Goal: Communication & Community: Answer question/provide support

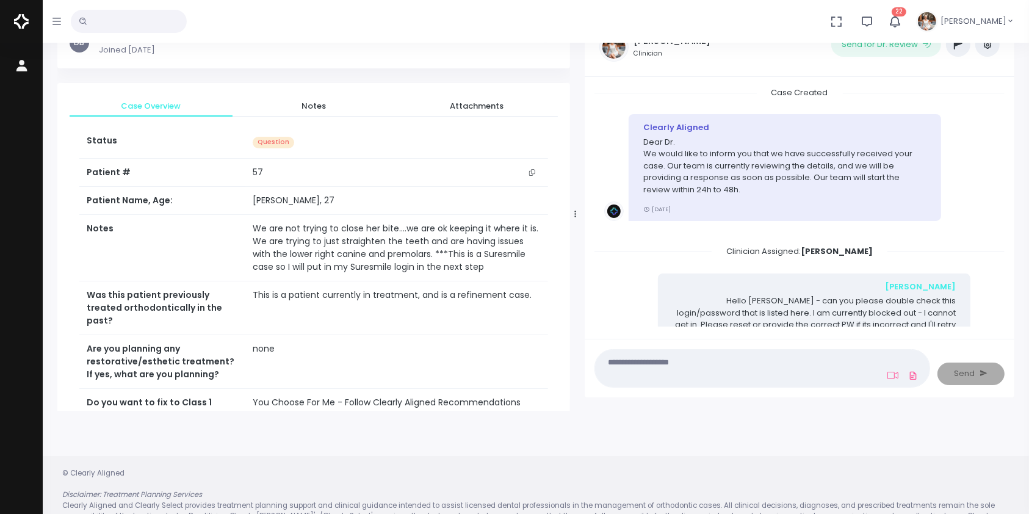
scroll to position [1823, 0]
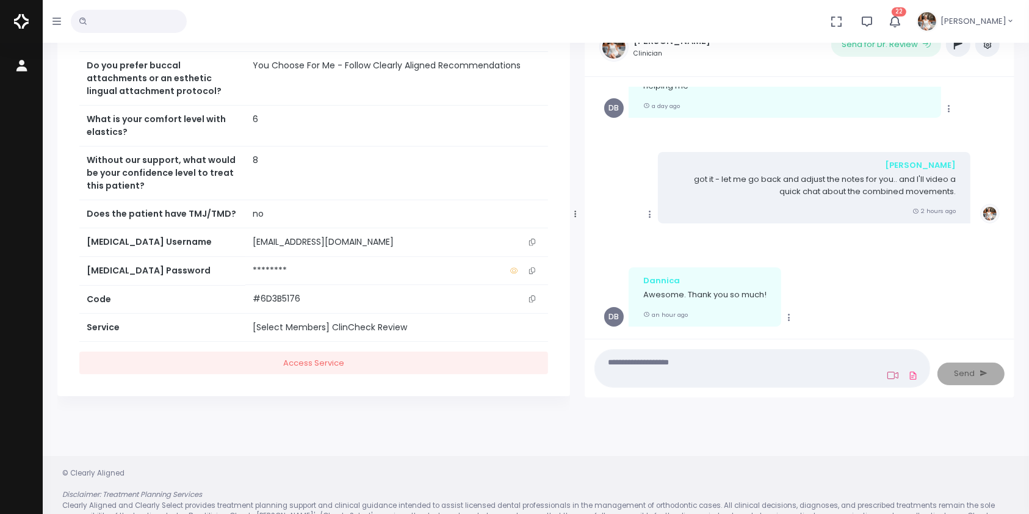
click at [887, 371] on link at bounding box center [893, 376] width 16 height 10
click at [888, 374] on icon at bounding box center [893, 375] width 11 height 7
click at [821, 364] on textarea at bounding box center [739, 368] width 272 height 27
type textarea "**********"
click at [894, 375] on icon at bounding box center [893, 376] width 11 height 10
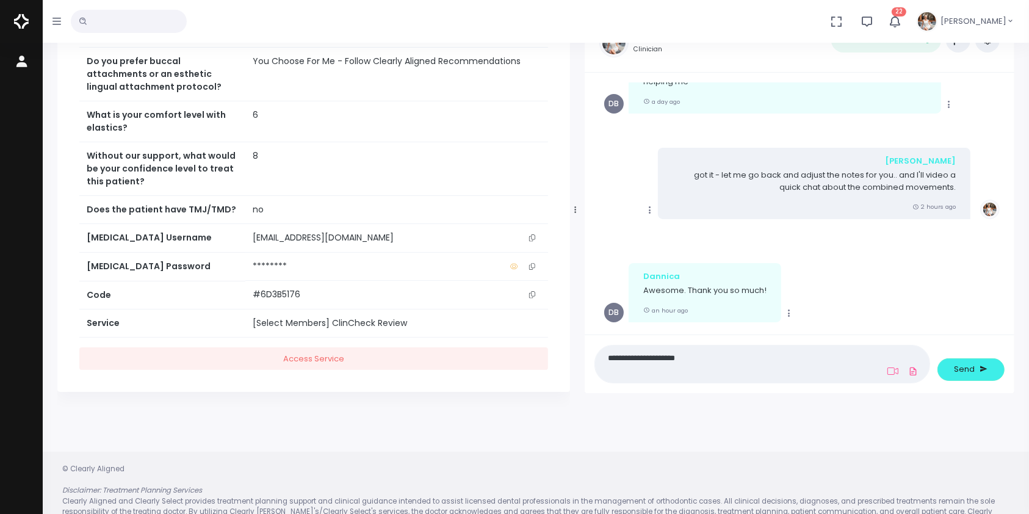
scroll to position [97, 0]
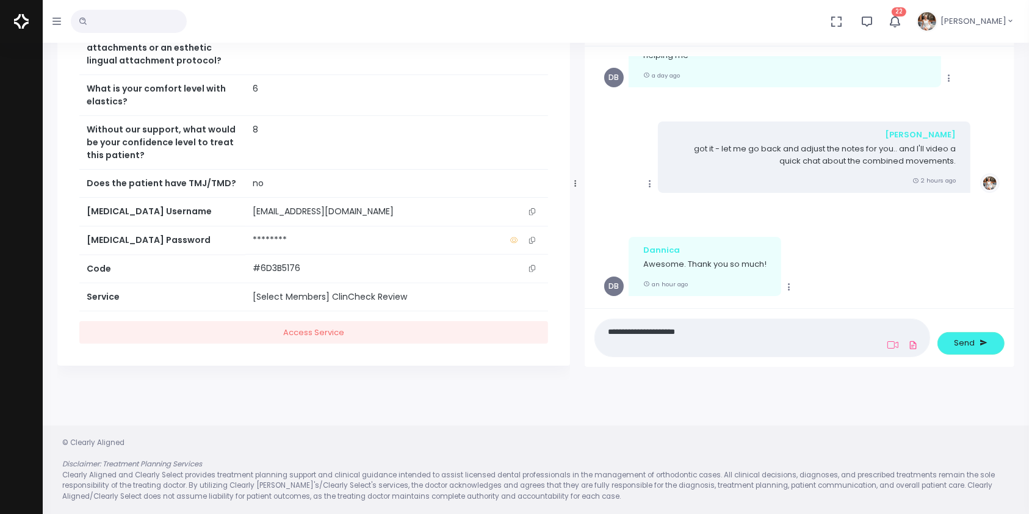
click at [770, 331] on textarea "**********" at bounding box center [739, 337] width 272 height 27
click at [893, 346] on icon at bounding box center [893, 345] width 11 height 10
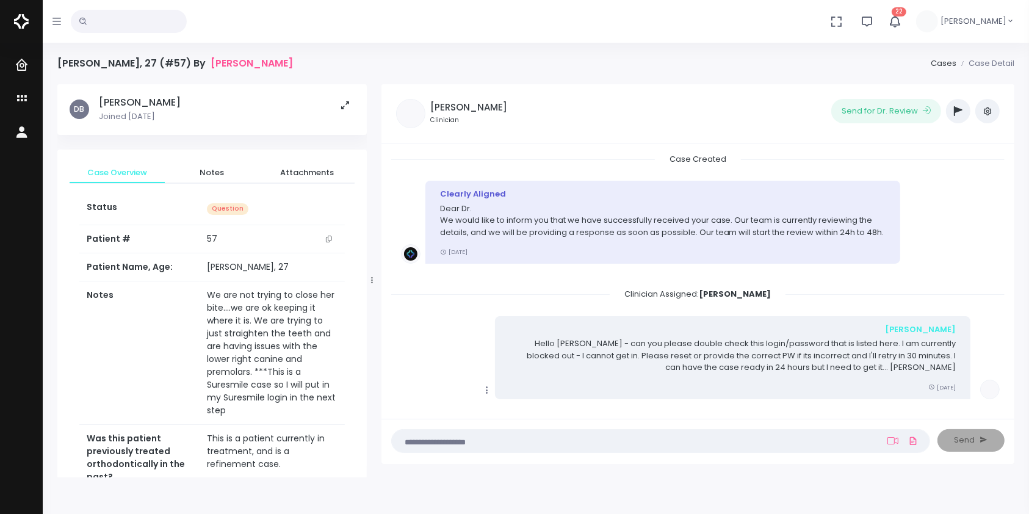
scroll to position [1549, 0]
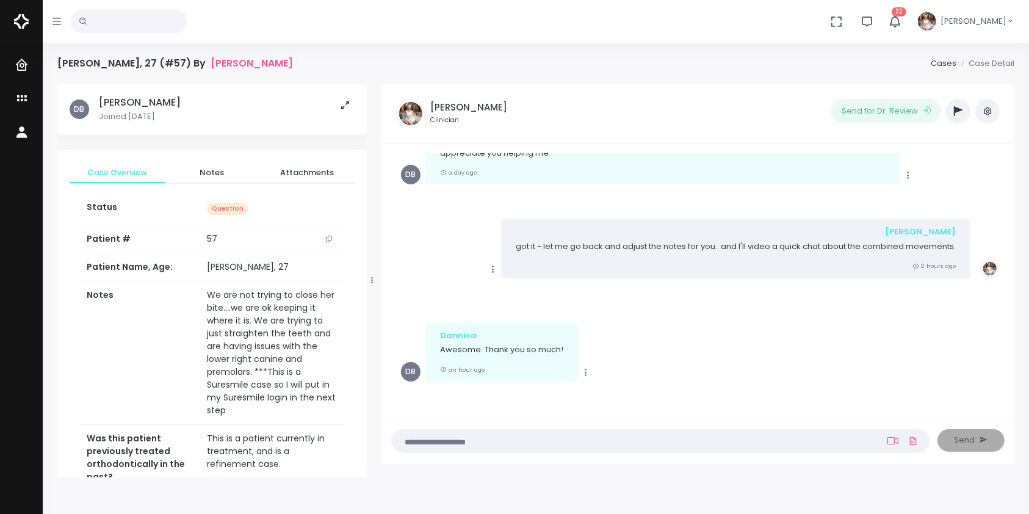
click at [893, 438] on icon at bounding box center [893, 441] width 11 height 10
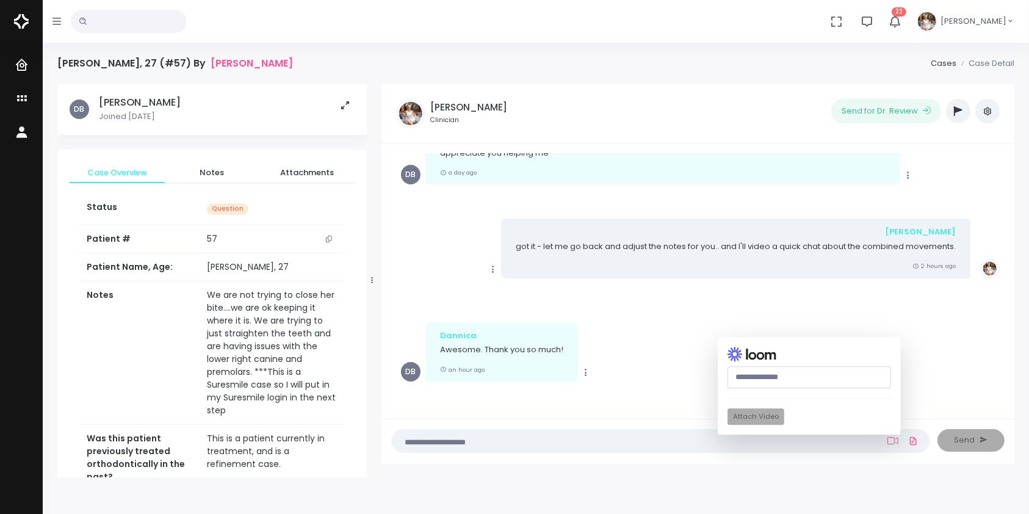
click at [784, 380] on input "text" at bounding box center [810, 377] width 164 height 23
paste input "**********"
type input "**********"
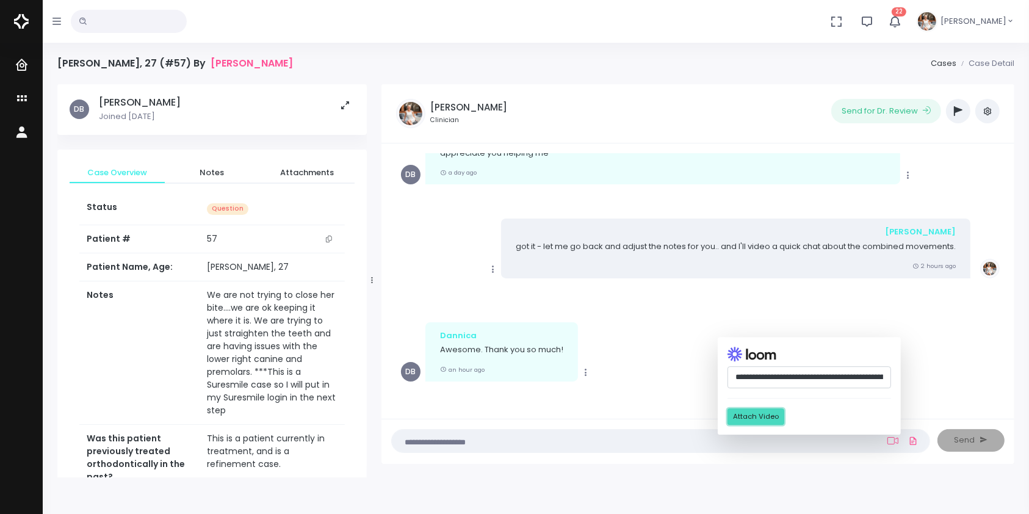
click at [760, 413] on button "Attach Video" at bounding box center [756, 417] width 57 height 16
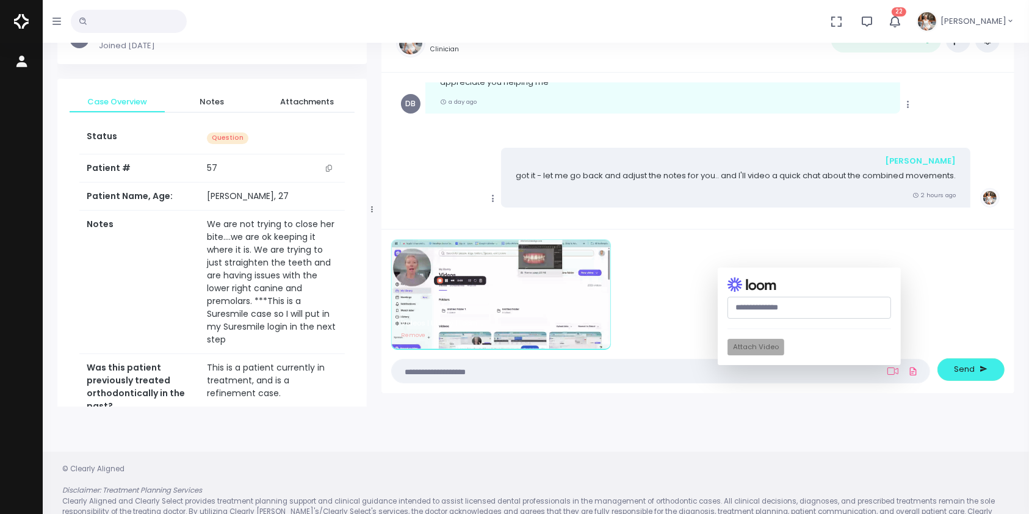
scroll to position [97, 0]
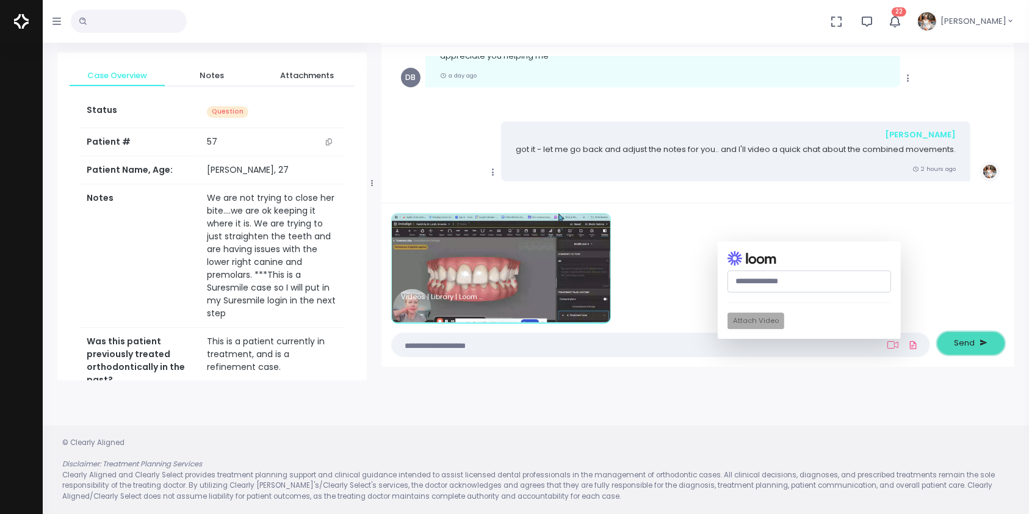
click at [967, 344] on span "Send" at bounding box center [965, 343] width 21 height 12
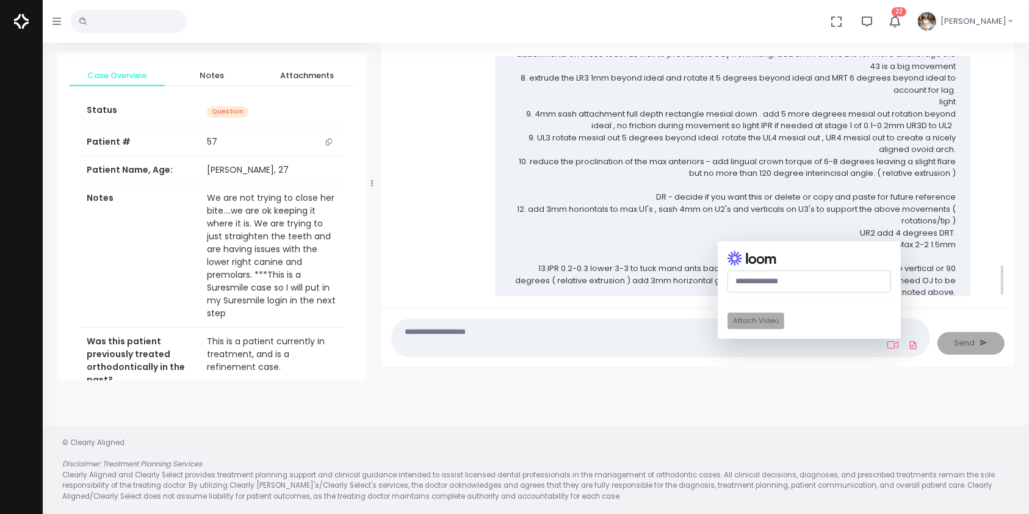
scroll to position [1561, 0]
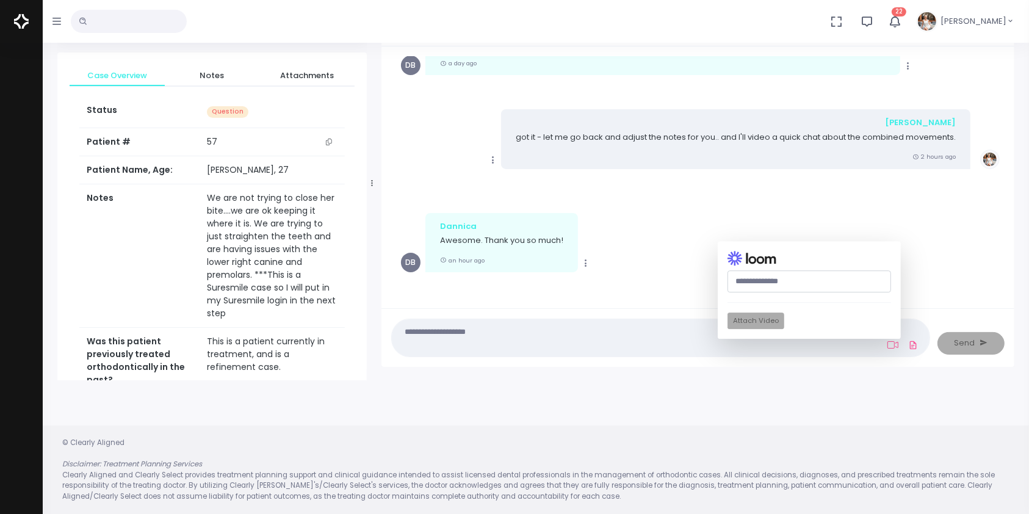
click at [677, 247] on div "Copy Dannica Awesome. Thank you so much! an hour ago DB" at bounding box center [698, 242] width 594 height 59
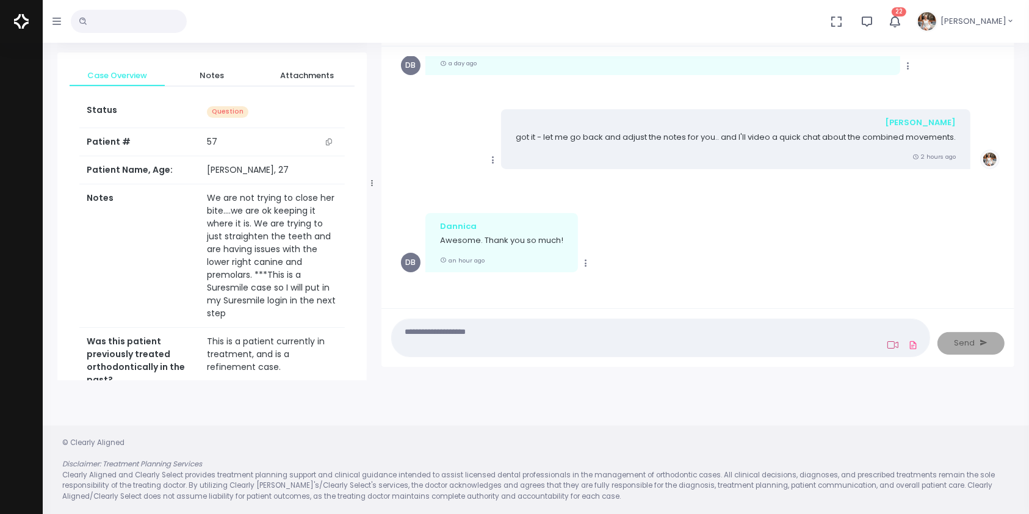
click at [892, 345] on icon at bounding box center [893, 345] width 11 height 10
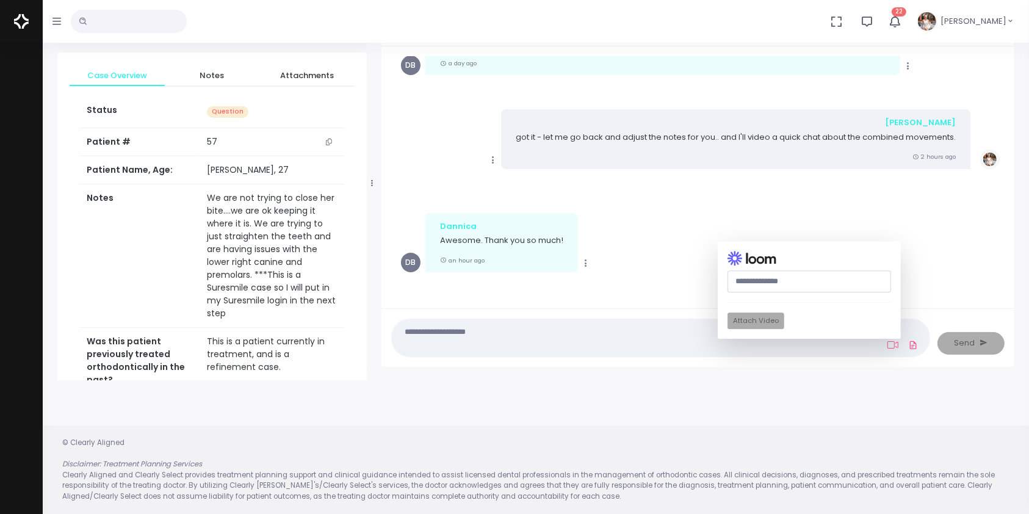
click at [766, 281] on input "text" at bounding box center [810, 281] width 164 height 22
paste input "**********"
type input "**********"
click at [766, 318] on button "Attach Video" at bounding box center [756, 321] width 57 height 16
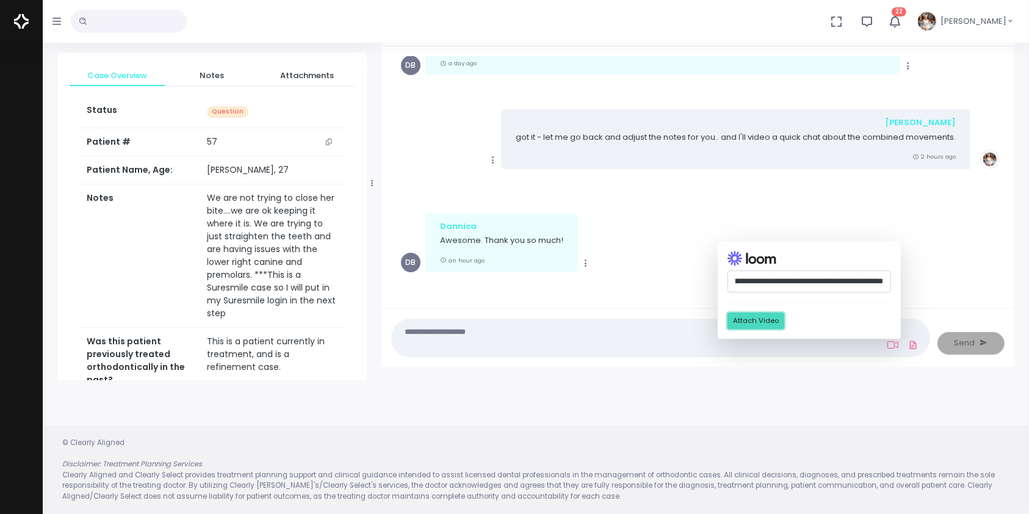
scroll to position [0, 0]
click at [637, 324] on textarea at bounding box center [637, 337] width 476 height 27
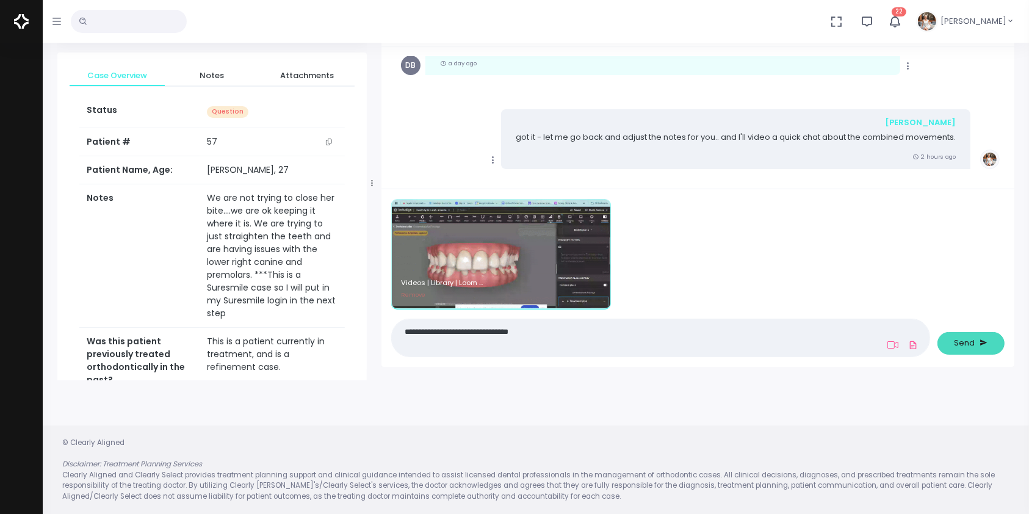
type textarea "**********"
click at [960, 344] on span "Send" at bounding box center [965, 343] width 21 height 12
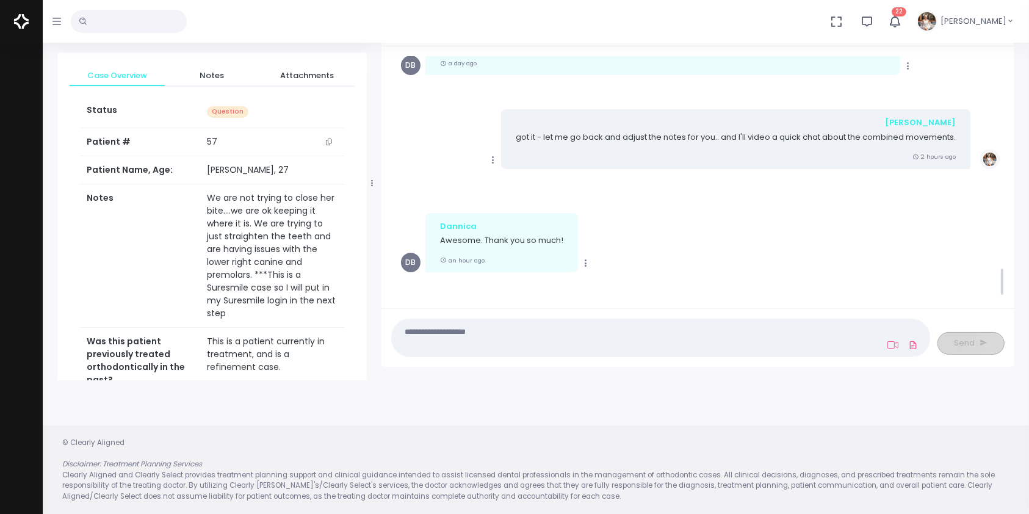
scroll to position [1773, 0]
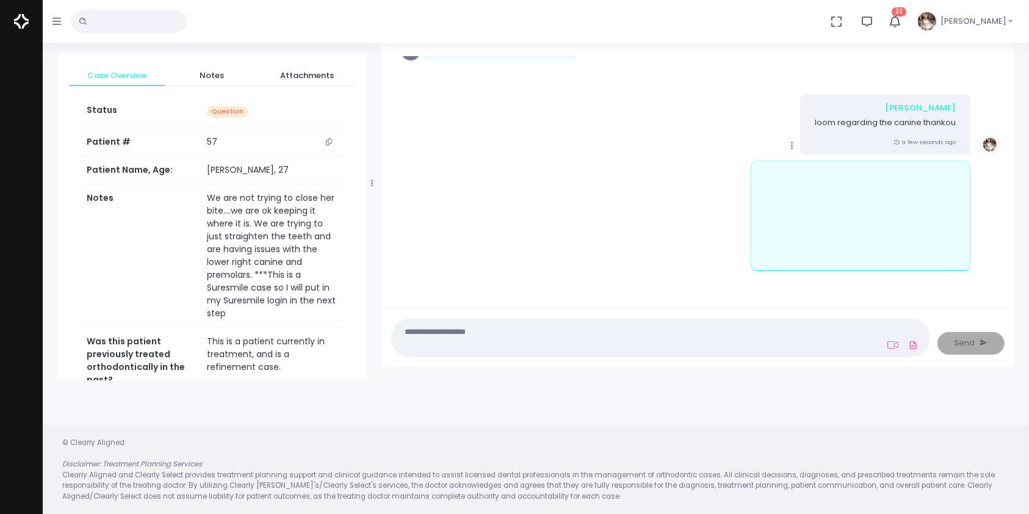
click at [794, 146] on icon "scrollable content" at bounding box center [792, 145] width 11 height 11
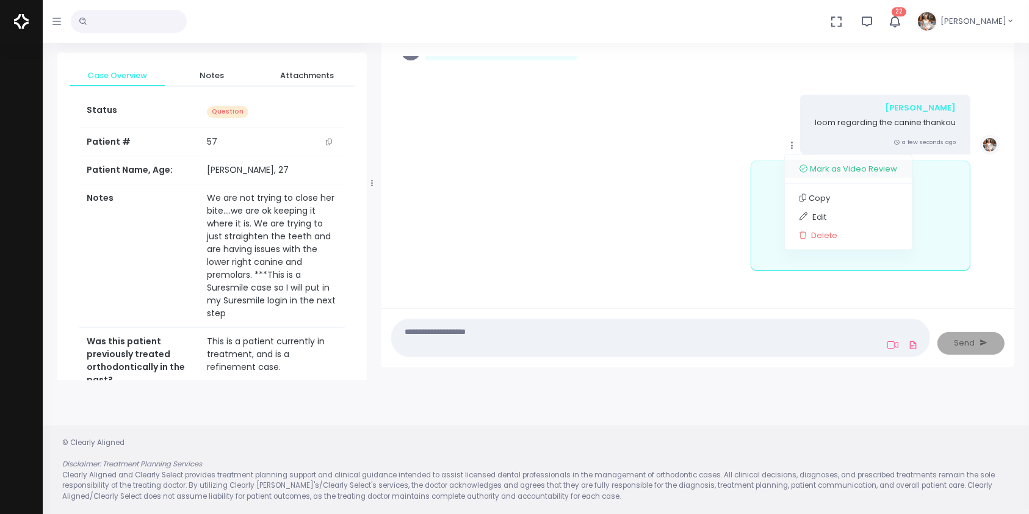
click at [837, 170] on link "Mark as Video Review" at bounding box center [848, 169] width 127 height 19
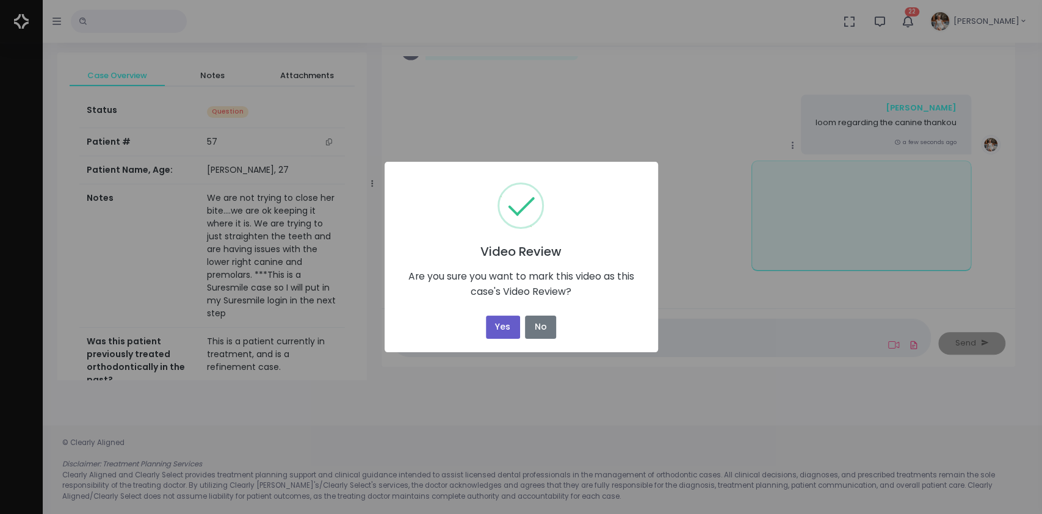
click at [504, 331] on button "Yes" at bounding box center [503, 328] width 34 height 24
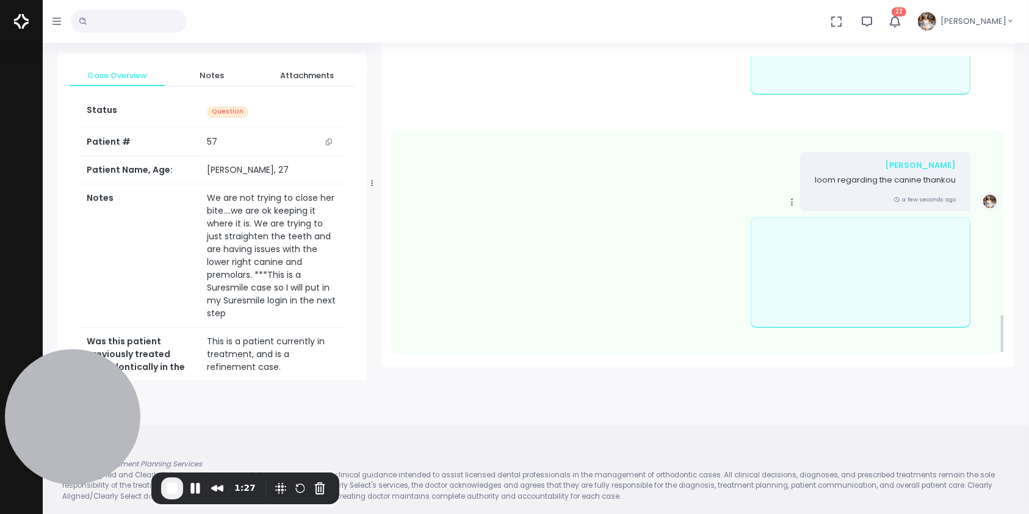
scroll to position [1973, 0]
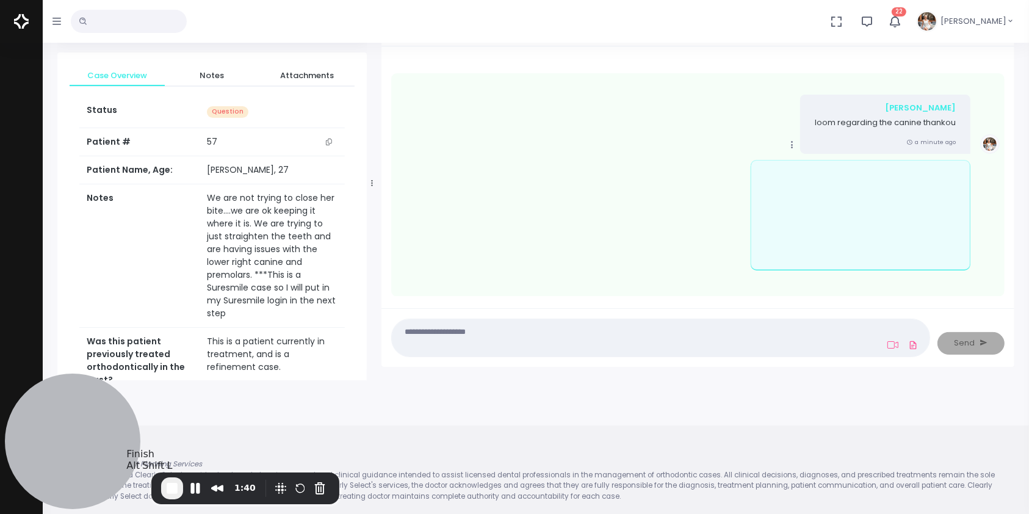
click at [172, 491] on span "End Recording" at bounding box center [172, 488] width 15 height 15
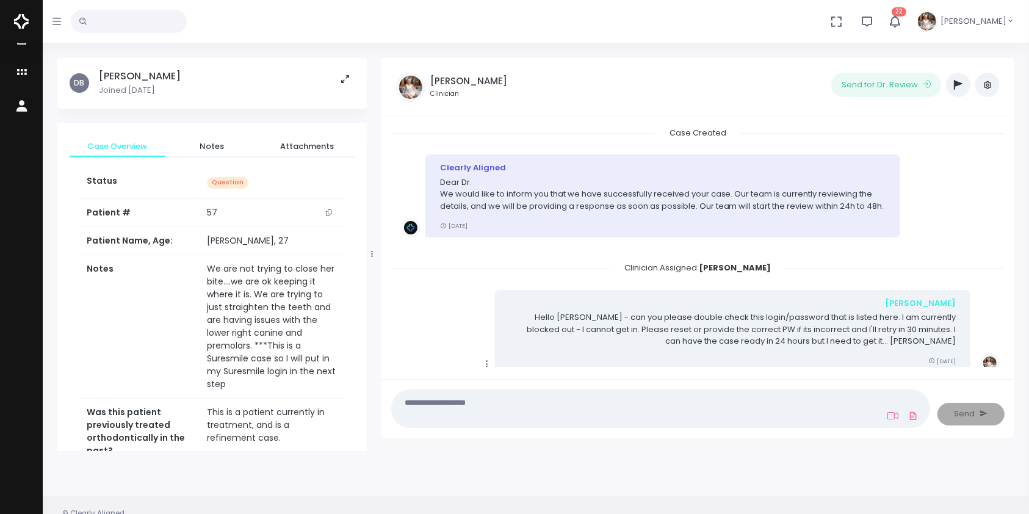
scroll to position [0, 0]
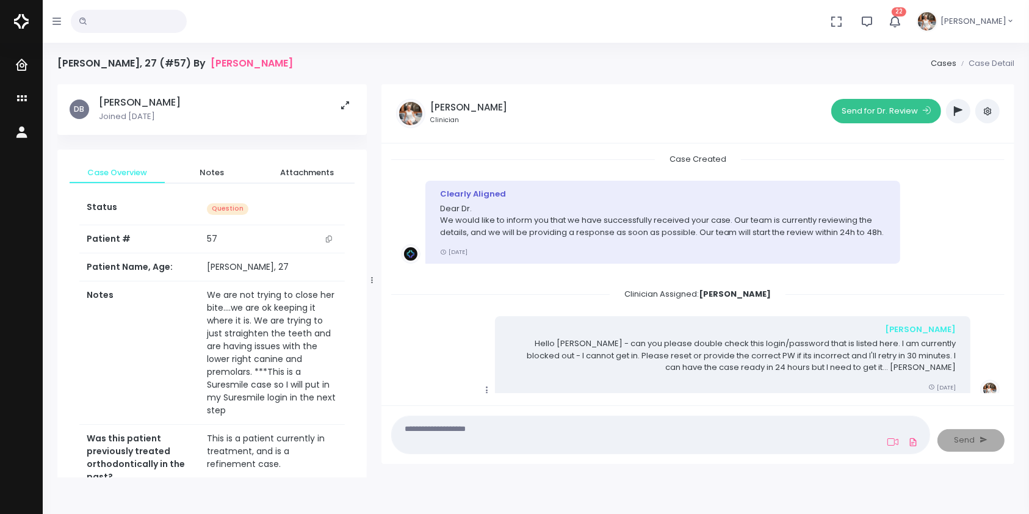
click at [846, 112] on button "Send for Dr. Review" at bounding box center [887, 111] width 110 height 24
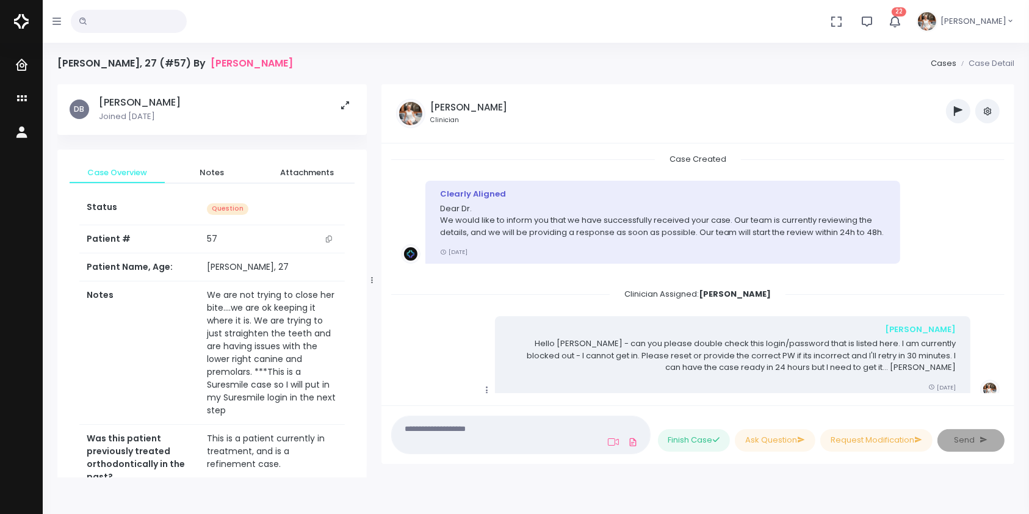
scroll to position [2206, 0]
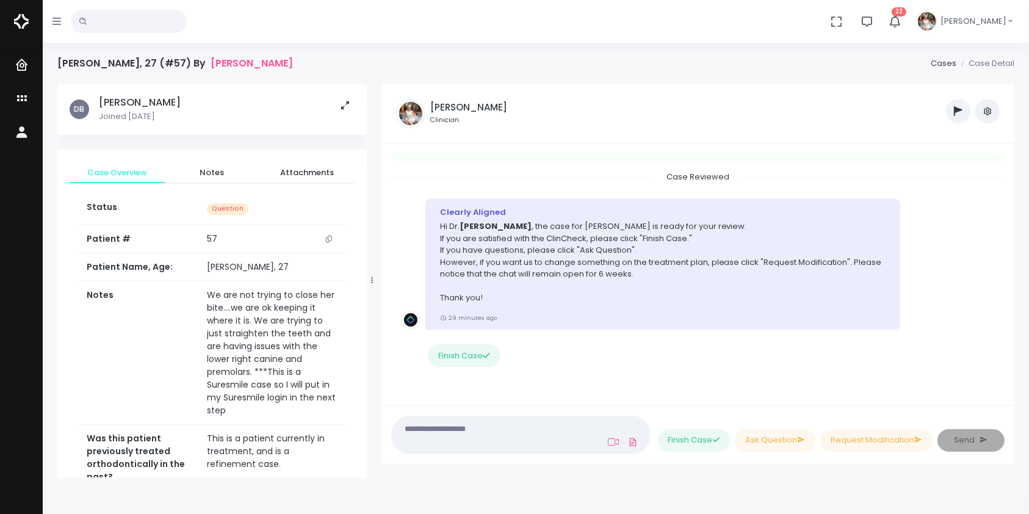
click at [148, 27] on input "text" at bounding box center [129, 21] width 116 height 23
type input "******"
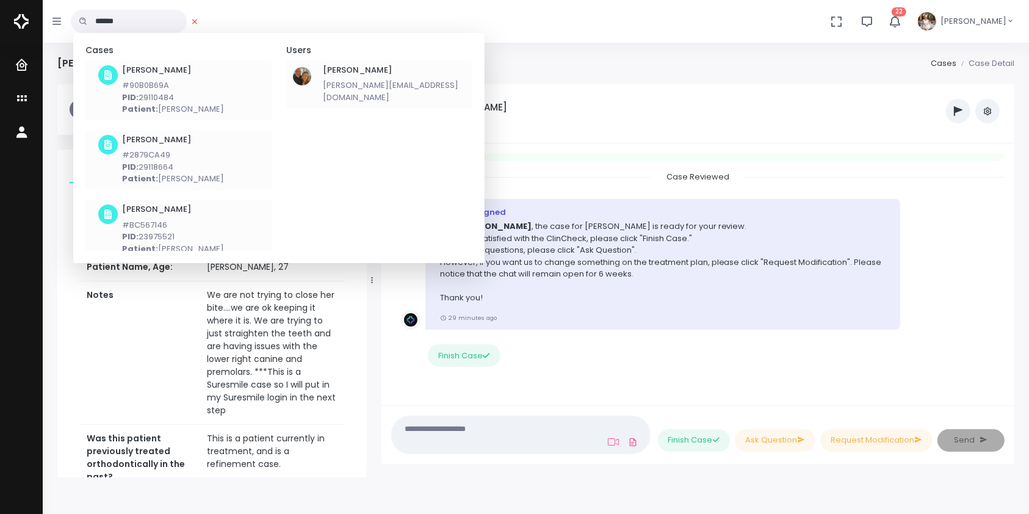
click at [363, 67] on h6 "Koblik, Elicia" at bounding box center [395, 70] width 145 height 10
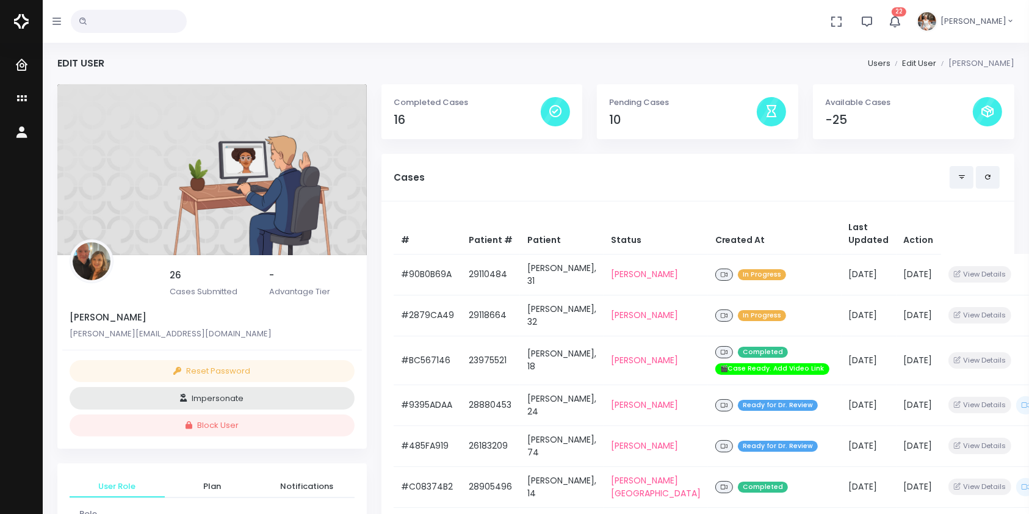
click at [120, 27] on input "text" at bounding box center [129, 21] width 116 height 23
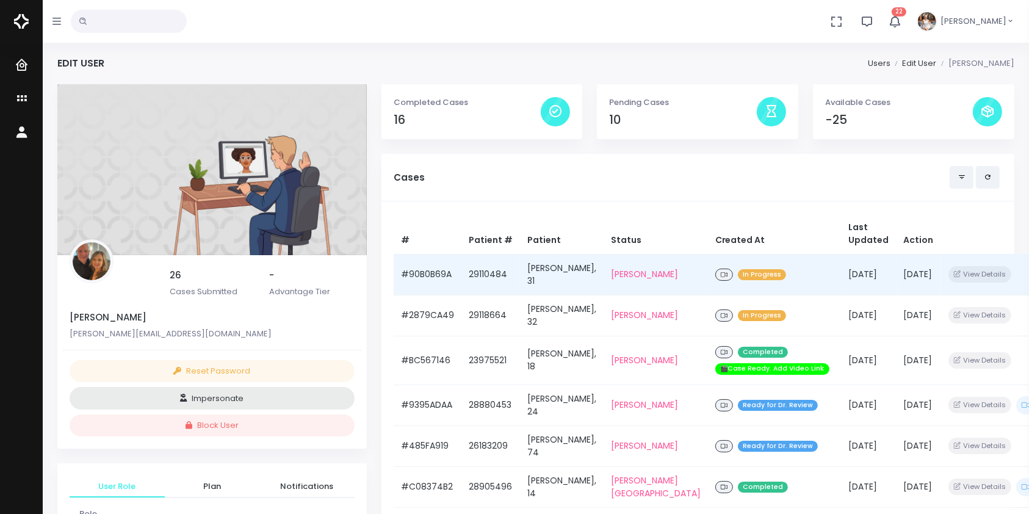
scroll to position [271, 0]
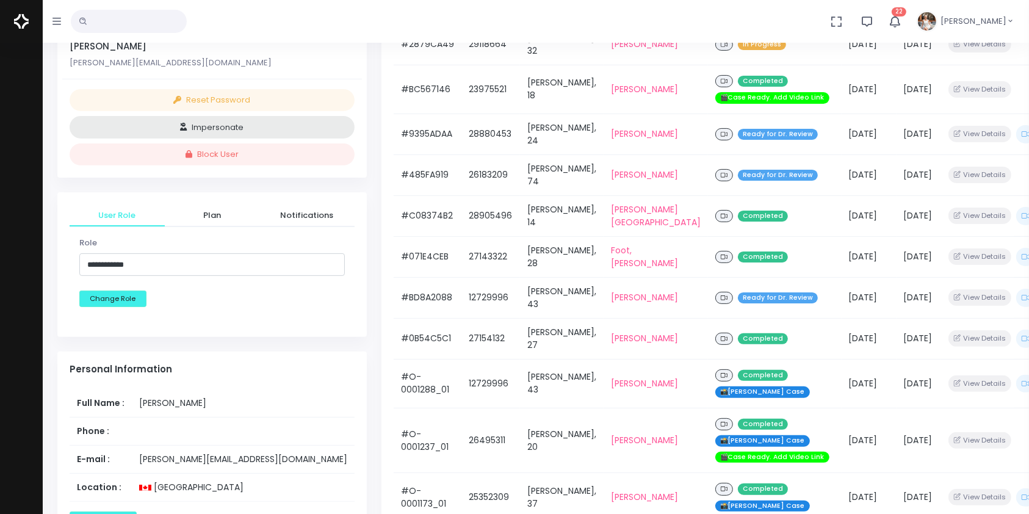
click at [426, 279] on tbody "#90B0B69A 29110484 Nicole Jedrzejko, 31 Tyrrell, Kelley In Progress 6 days ago …" at bounding box center [718, 301] width 649 height 637
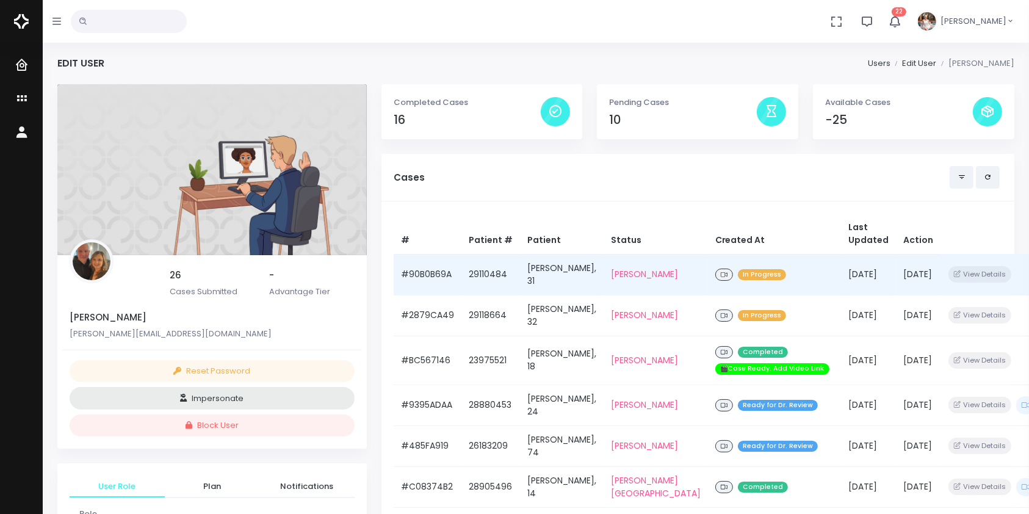
click at [420, 277] on td "#90B0B69A" at bounding box center [428, 274] width 68 height 41
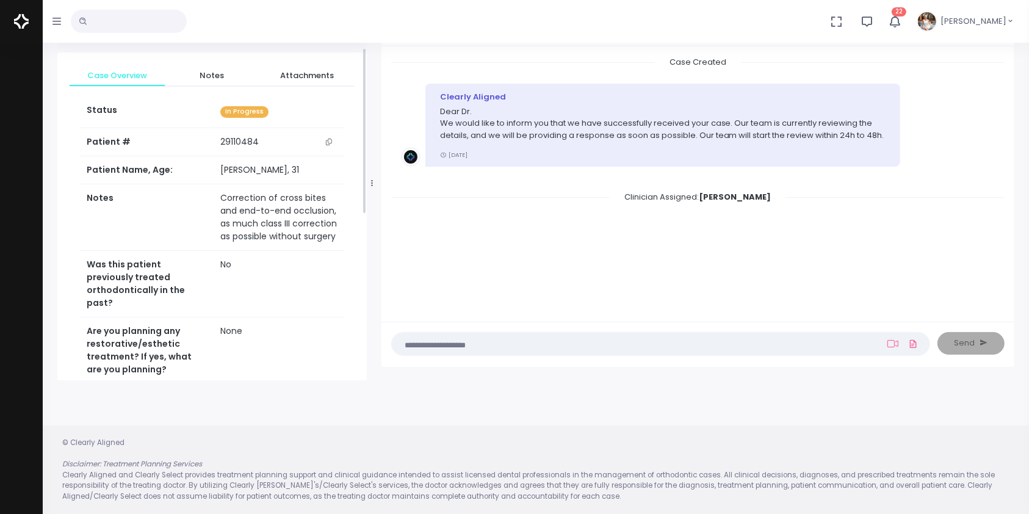
scroll to position [532, 0]
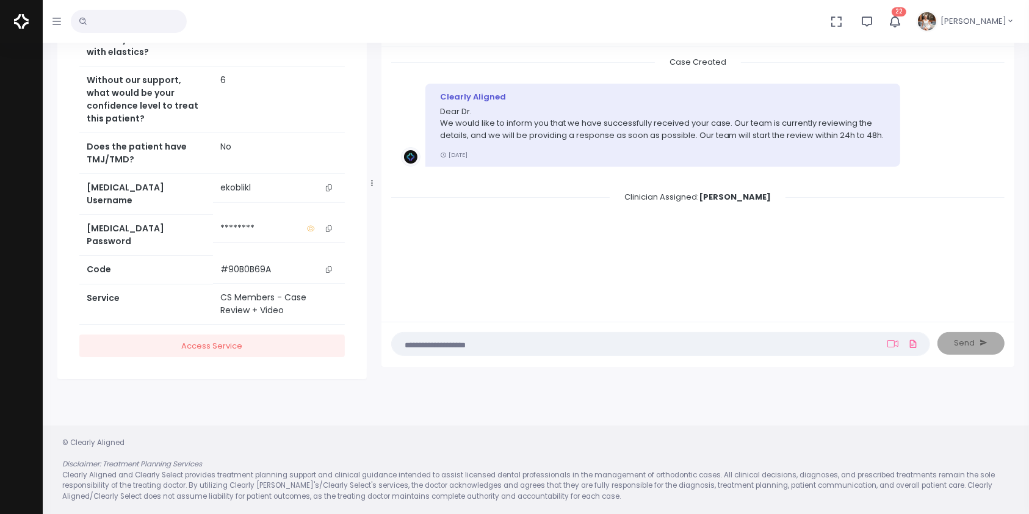
click at [330, 191] on icon "scrollable content" at bounding box center [329, 187] width 6 height 7
